Goal: Transaction & Acquisition: Book appointment/travel/reservation

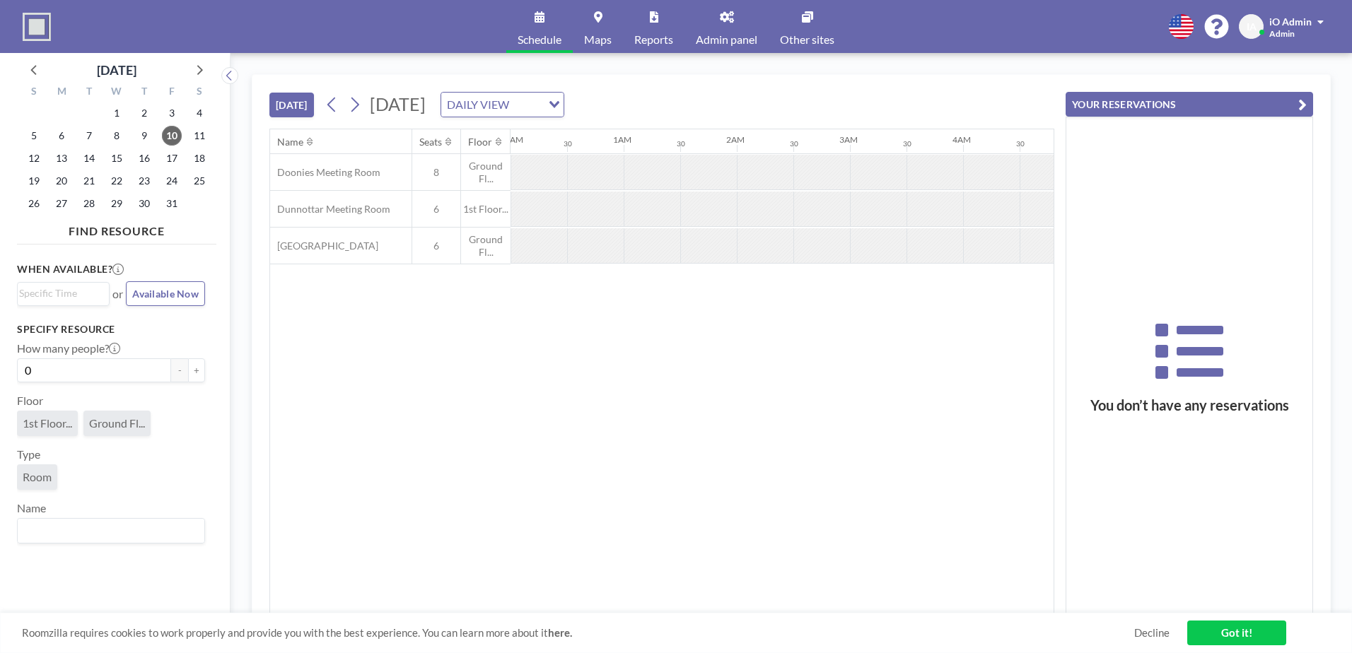
scroll to position [0, 1131]
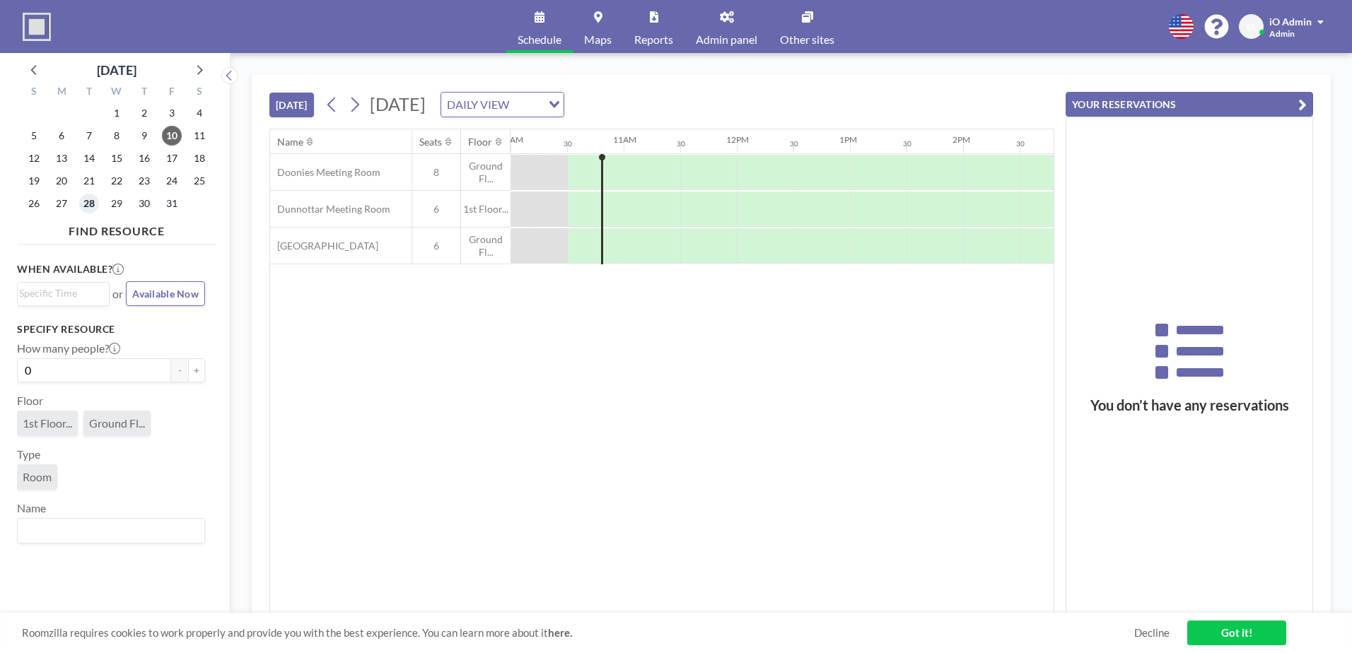
click at [90, 204] on span "28" at bounding box center [89, 204] width 20 height 20
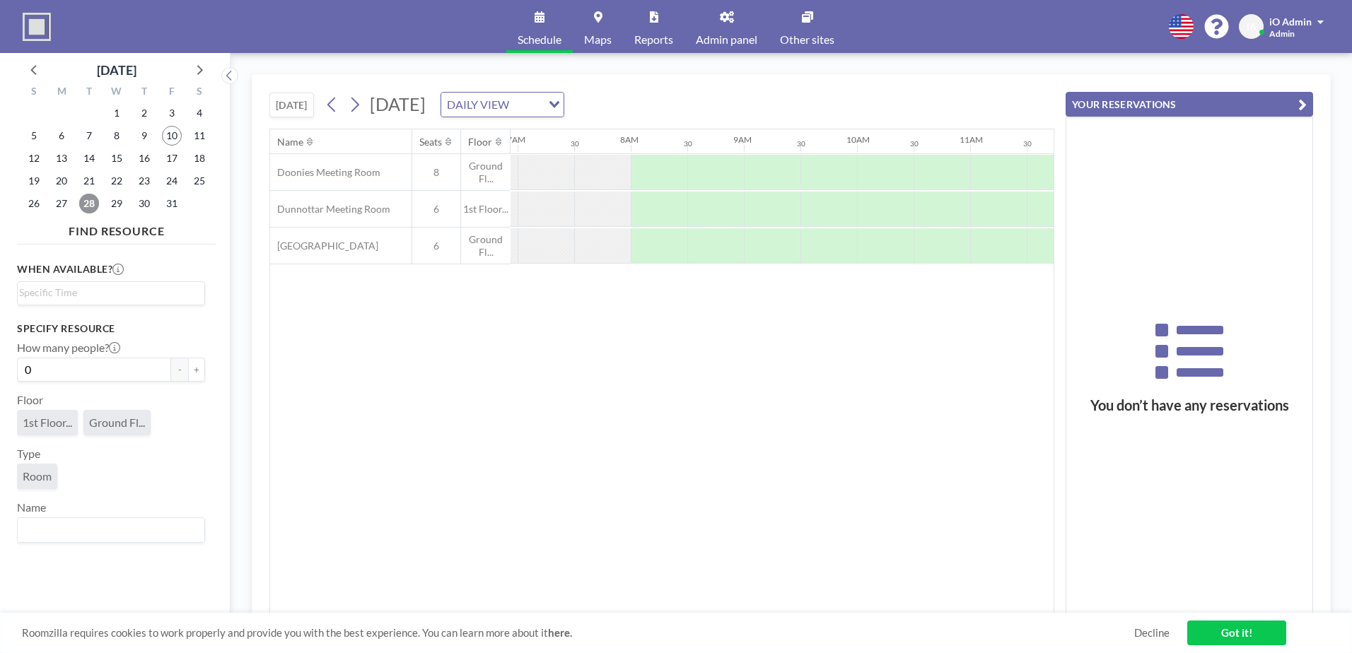
scroll to position [0, 848]
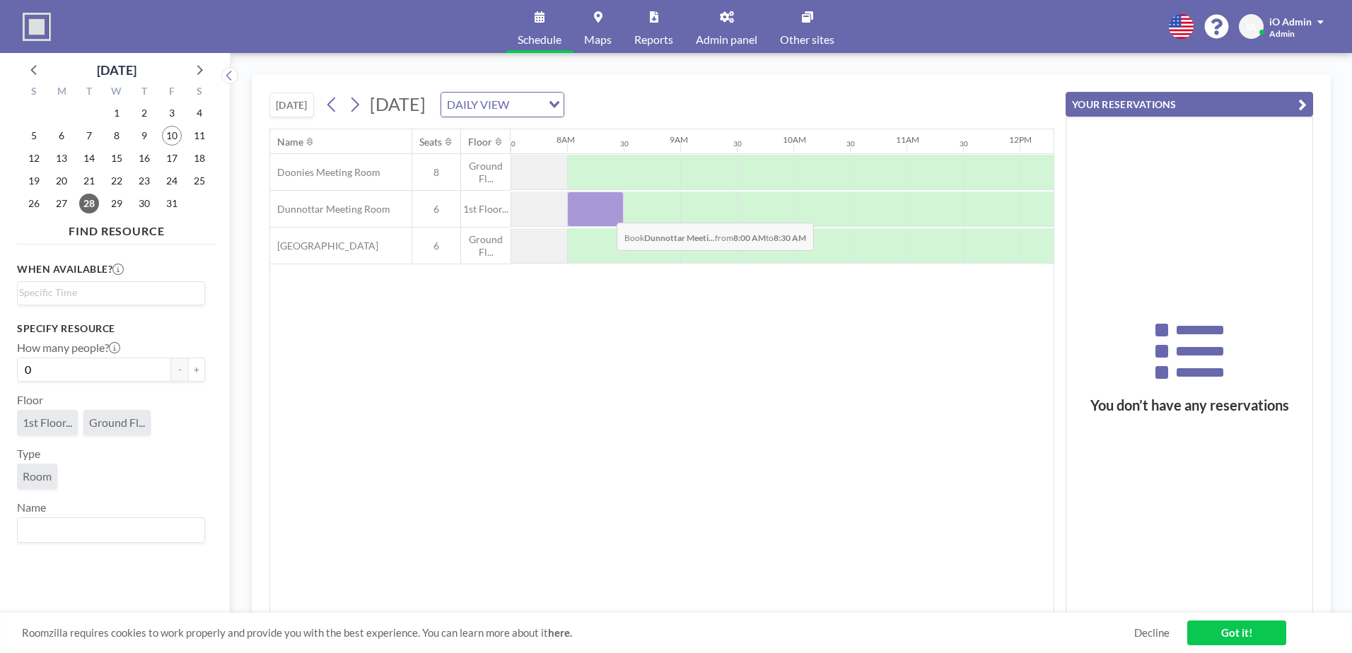
click at [605, 212] on div at bounding box center [595, 209] width 57 height 35
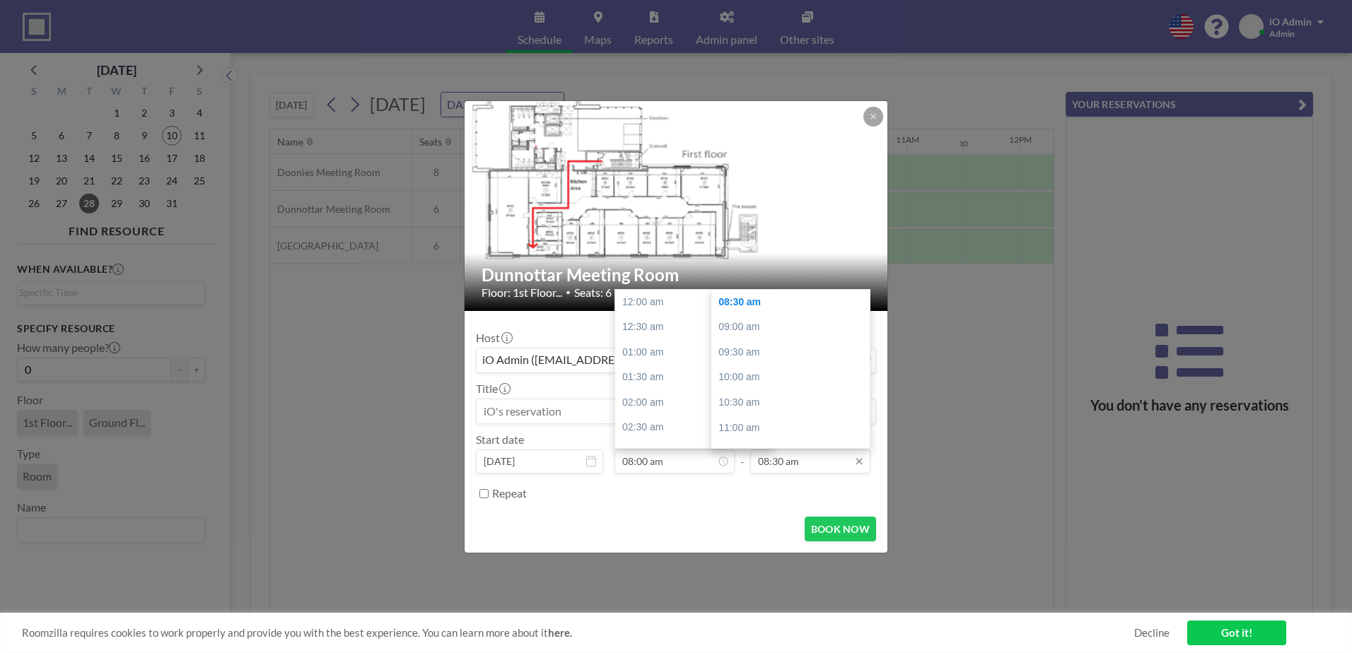
scroll to position [403, 0]
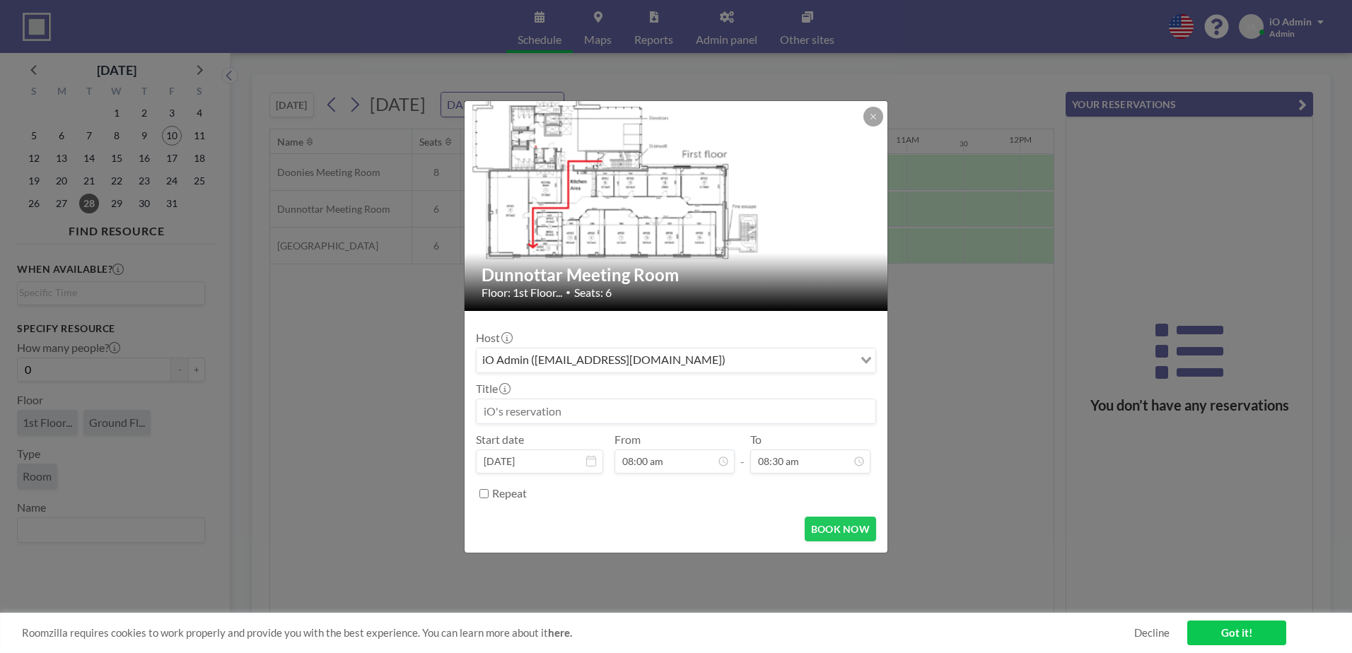
click at [576, 406] on input at bounding box center [675, 411] width 399 height 24
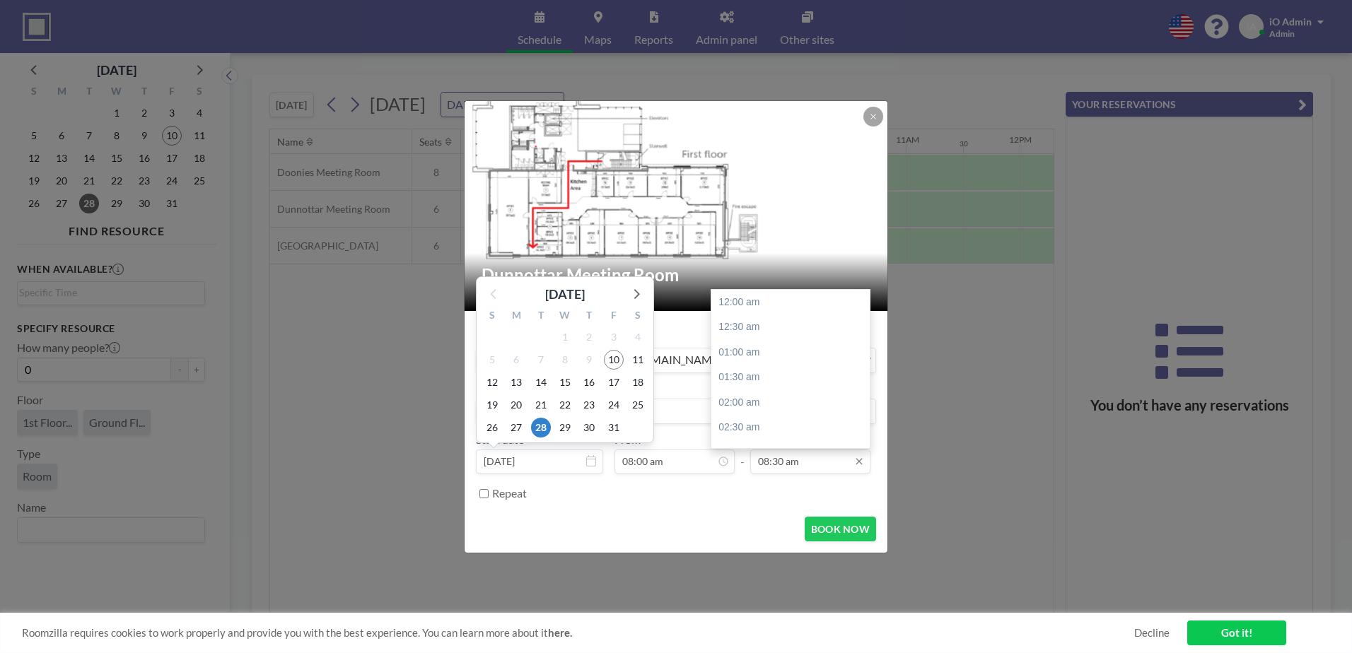
click at [820, 468] on input "08:30 am" at bounding box center [810, 462] width 120 height 24
click at [735, 307] on div "05:00 pm" at bounding box center [793, 305] width 165 height 25
type input "05:00 pm"
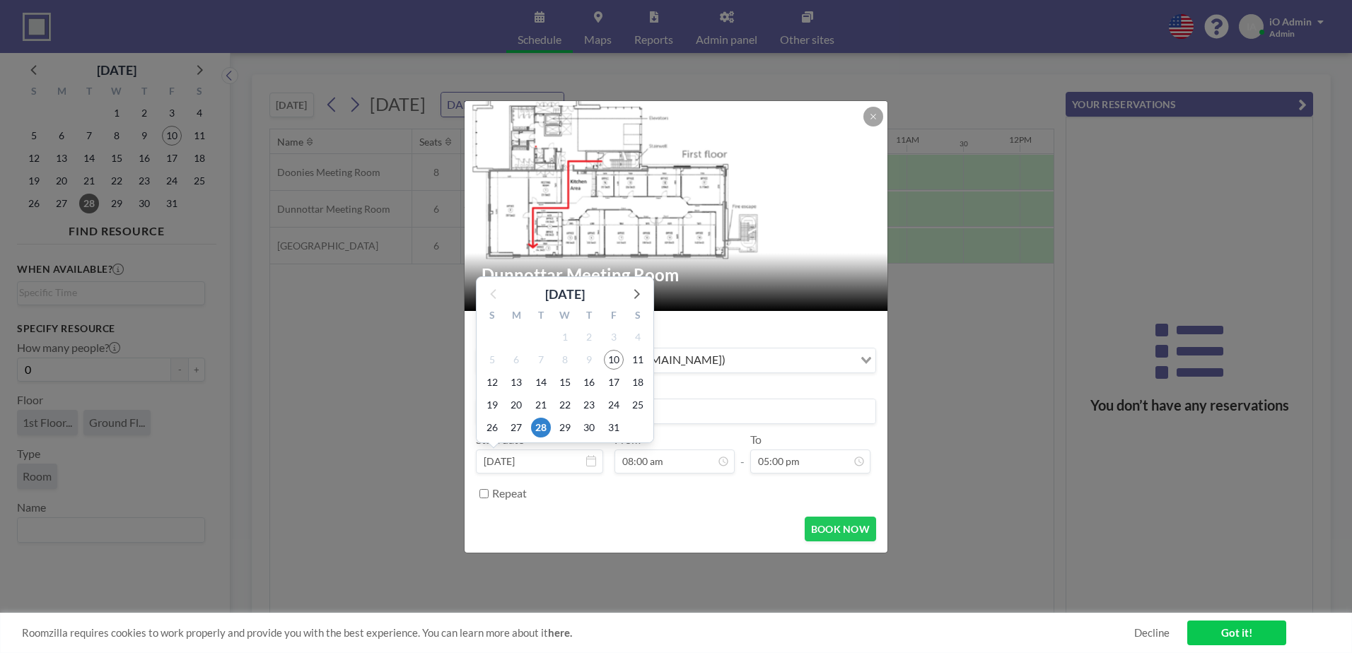
click at [678, 522] on div "BOOK NOW" at bounding box center [676, 529] width 400 height 25
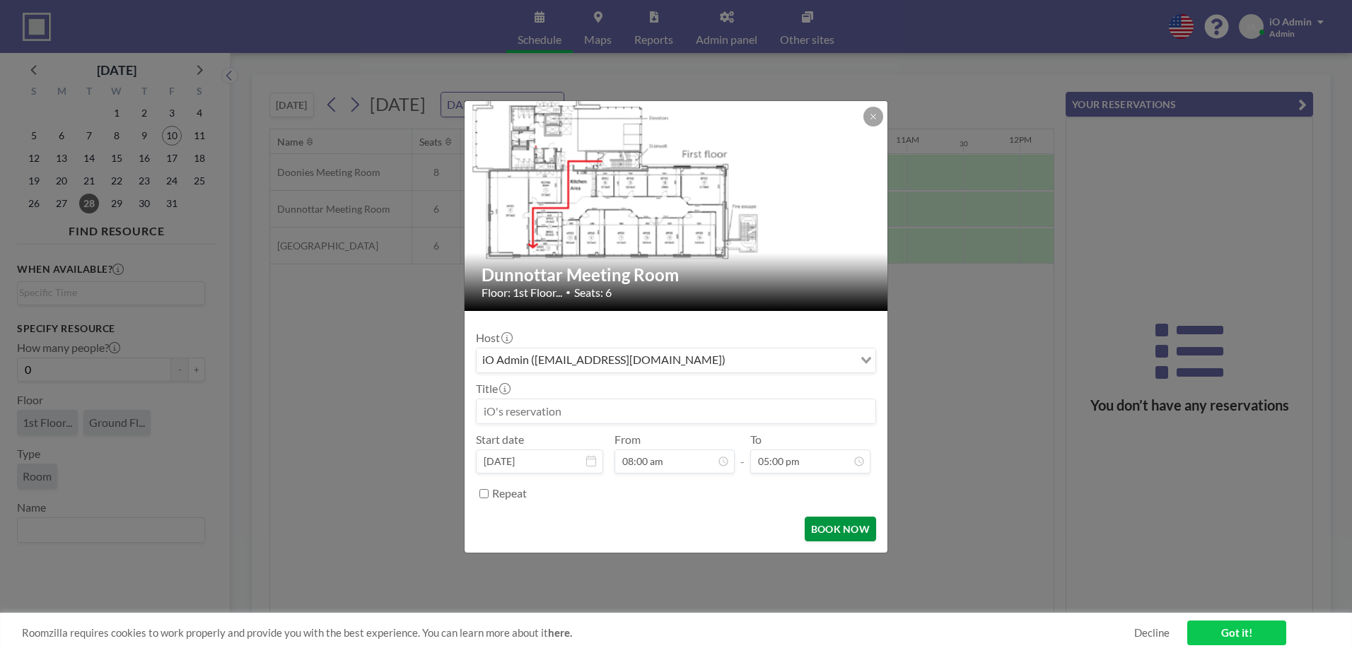
click at [855, 536] on button "BOOK NOW" at bounding box center [840, 529] width 71 height 25
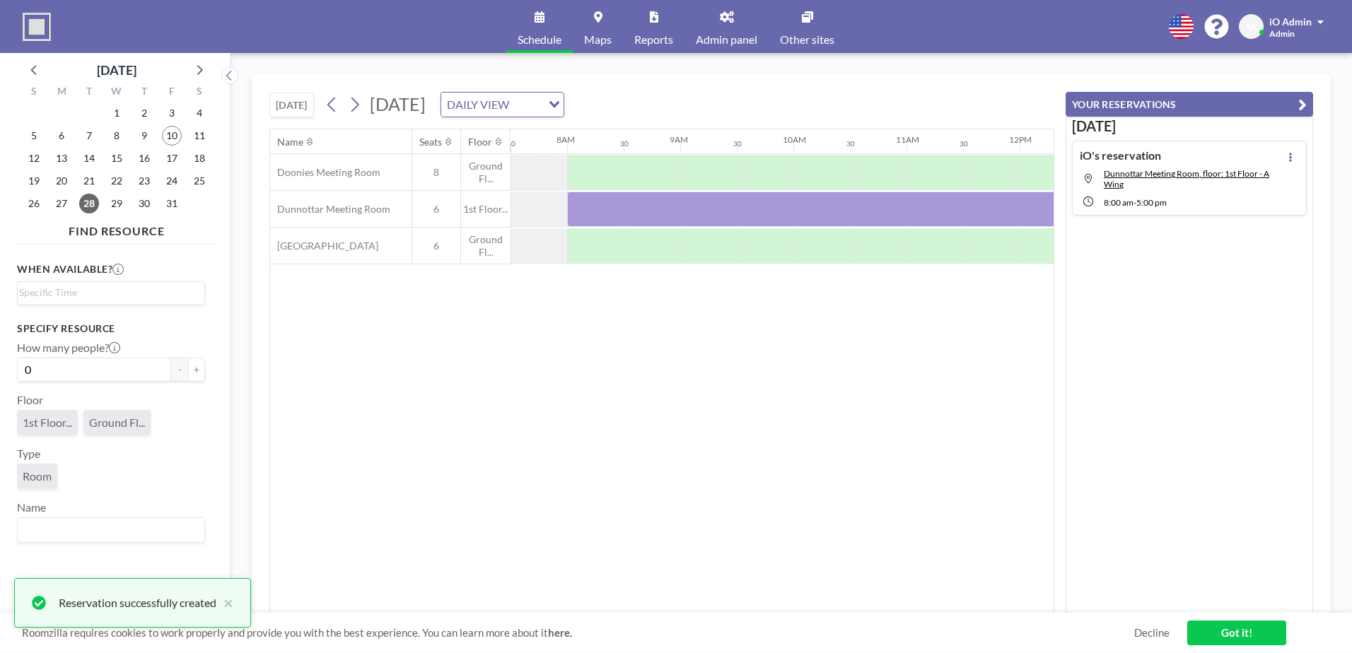
click at [1260, 625] on link "Got it!" at bounding box center [1236, 633] width 99 height 25
